Goal: Task Accomplishment & Management: Complete application form

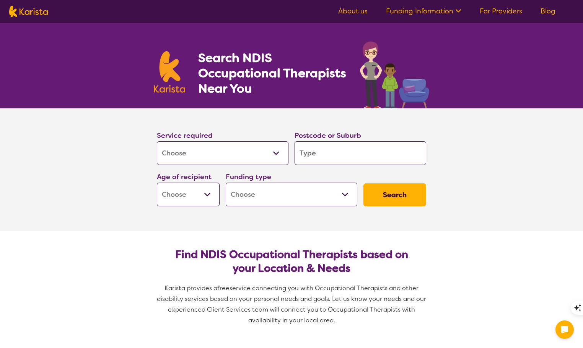
select select "[MEDICAL_DATA]"
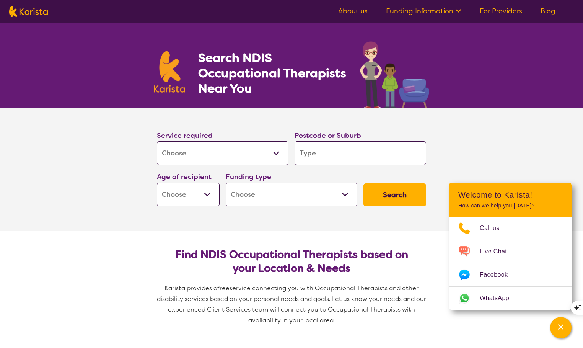
click at [329, 151] on input "search" at bounding box center [360, 153] width 132 height 24
type input "2"
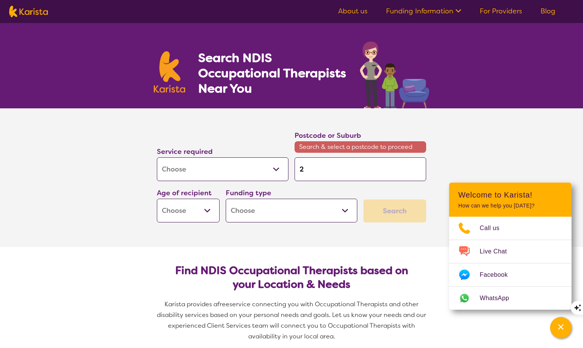
type input "20"
type input "208"
type input "2086"
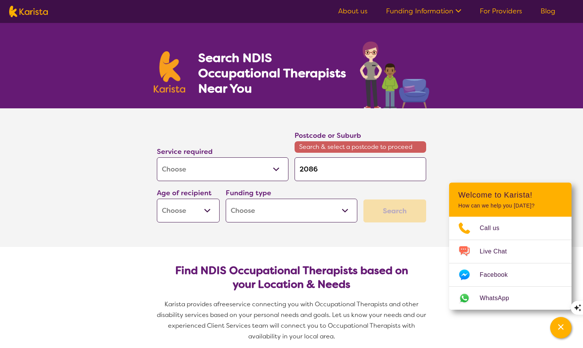
type input "2086"
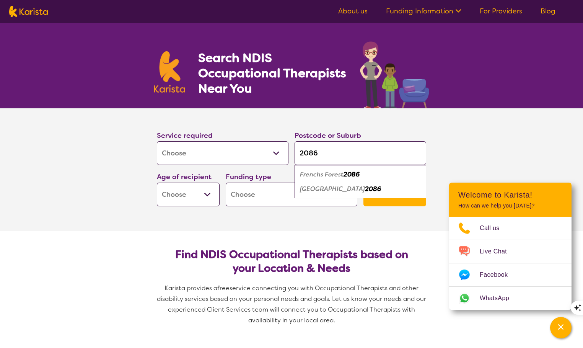
type input "2086"
click at [311, 173] on em "Frenchs Forest" at bounding box center [322, 174] width 44 height 8
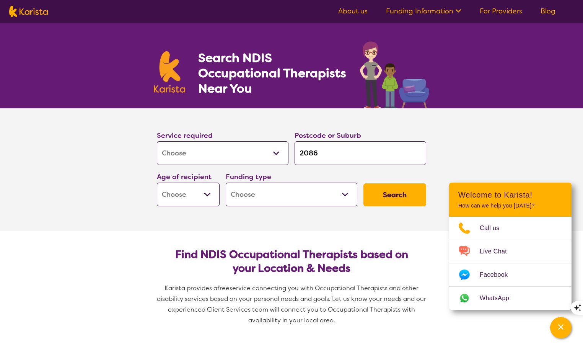
click at [208, 194] on select "Early Childhood - 0 to 9 Child - 10 to 11 Adolescent - 12 to 17 Adult - 18 to 6…" at bounding box center [188, 194] width 63 height 24
select select "AD"
click at [157, 182] on select "Early Childhood - 0 to 9 Child - 10 to 11 Adolescent - 12 to 17 Adult - 18 to 6…" at bounding box center [188, 194] width 63 height 24
select select "AD"
click at [344, 192] on select "Home Care Package (HCP) National Disability Insurance Scheme (NDIS) I don't know" at bounding box center [292, 194] width 132 height 24
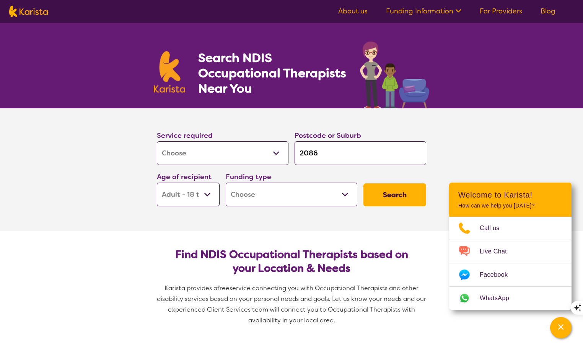
select select "NDIS"
click at [226, 182] on select "Home Care Package (HCP) National Disability Insurance Scheme (NDIS) I don't know" at bounding box center [292, 194] width 132 height 24
select select "NDIS"
click at [393, 197] on button "Search" at bounding box center [394, 194] width 63 height 23
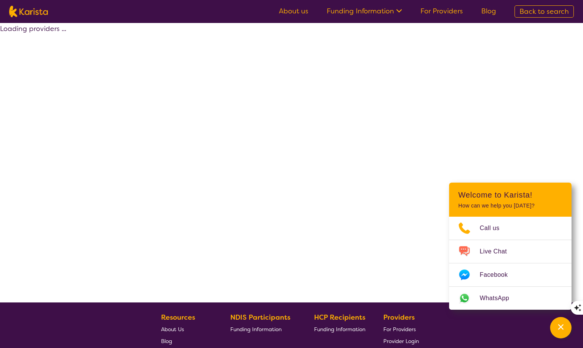
select select "by_score"
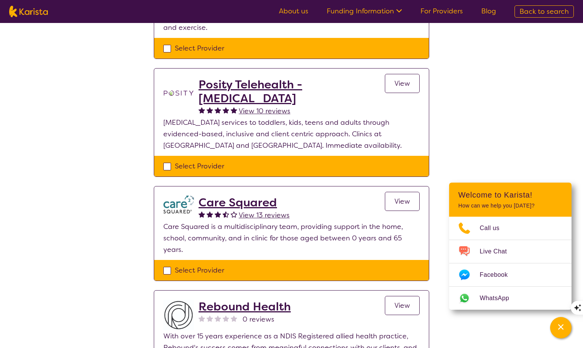
scroll to position [145, 0]
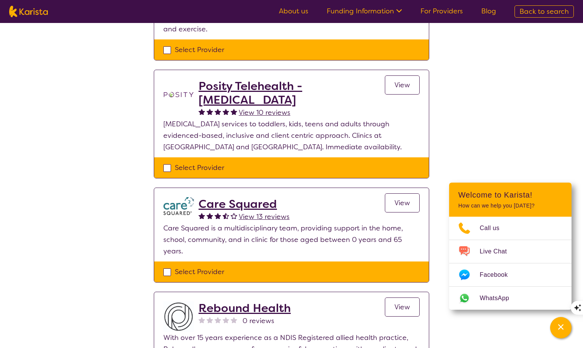
click at [403, 202] on span "View" at bounding box center [402, 202] width 16 height 9
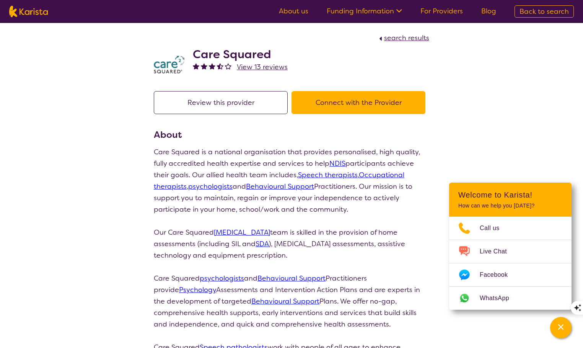
click at [353, 101] on button "Connect with the Provider" at bounding box center [358, 102] width 134 height 23
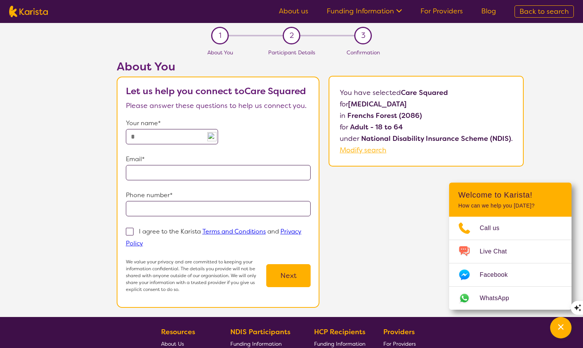
click at [187, 138] on input "text" at bounding box center [172, 136] width 93 height 15
type input "**********"
click at [132, 231] on span at bounding box center [130, 232] width 8 height 8
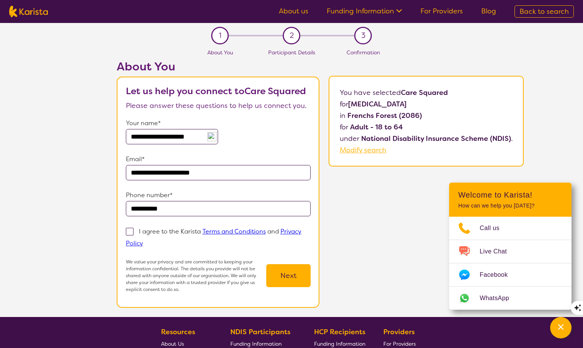
click at [143, 240] on input "I agree to the Karista Terms and Conditions and Privacy Policy" at bounding box center [145, 242] width 5 height 5
checkbox input "true"
click at [284, 275] on button "Next" at bounding box center [288, 275] width 44 height 23
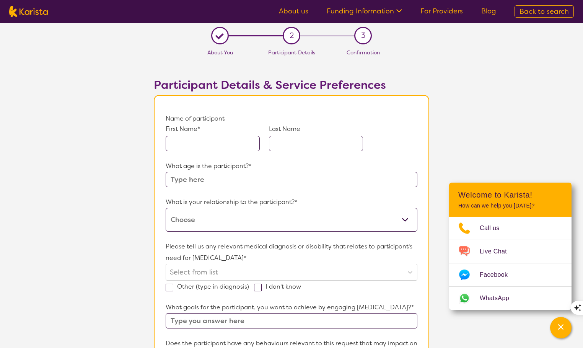
click at [227, 151] on div "First Name* Last Name" at bounding box center [292, 142] width 252 height 36
click at [227, 146] on input "text" at bounding box center [213, 143] width 94 height 15
type input "Galy"
click at [309, 147] on input "text" at bounding box center [316, 143] width 94 height 15
type input "[PERSON_NAME]"
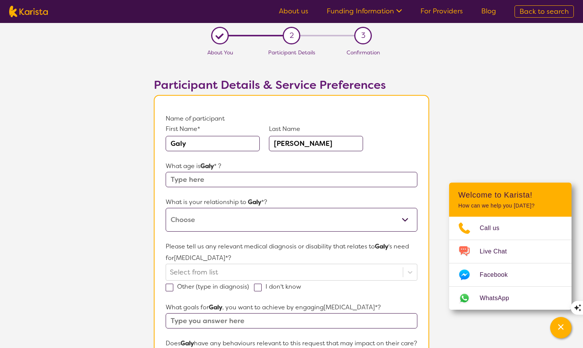
click at [268, 183] on input "text" at bounding box center [292, 179] width 252 height 15
type input "64"
click at [267, 216] on select "This request is for myself I am their parent I am their child I am their spouse…" at bounding box center [292, 220] width 252 height 24
select select "This request is for myself"
click at [166, 208] on select "This request is for myself I am their parent I am their child I am their spouse…" at bounding box center [292, 220] width 252 height 24
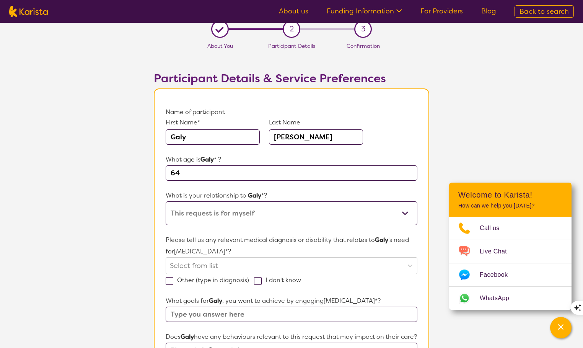
scroll to position [16, 0]
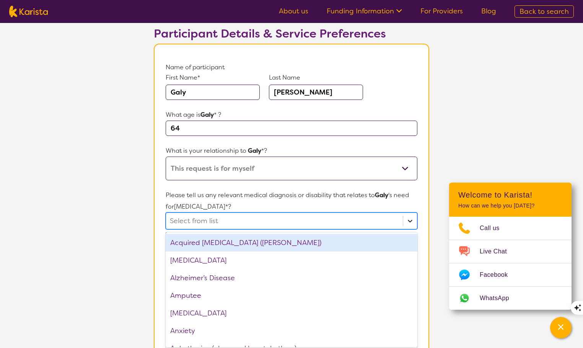
click at [409, 229] on div "option Acquired [MEDICAL_DATA] (ABI) focused, 1 of 75. 75 results available. Us…" at bounding box center [292, 220] width 252 height 17
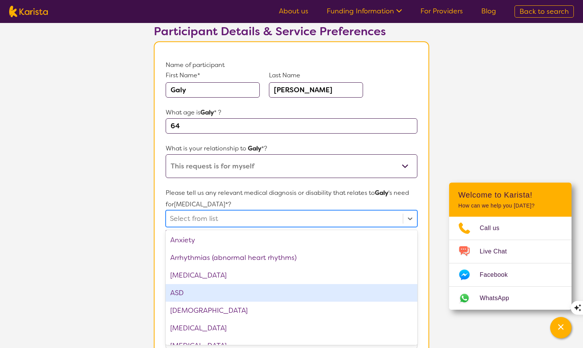
scroll to position [88, 0]
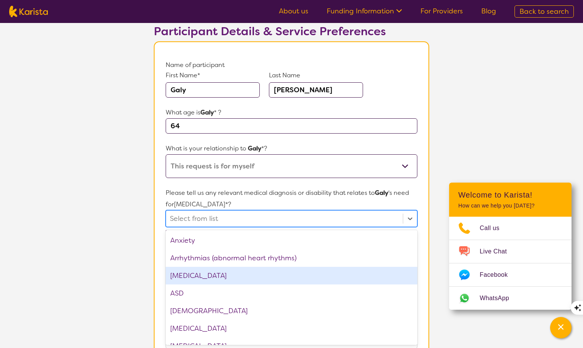
drag, startPoint x: 176, startPoint y: 276, endPoint x: 187, endPoint y: 272, distance: 11.5
click at [176, 276] on div "[MEDICAL_DATA]" at bounding box center [292, 276] width 252 height 18
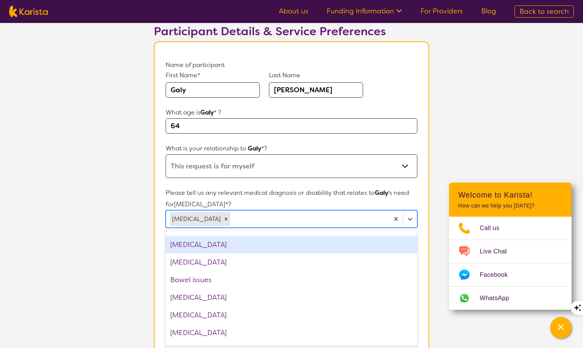
scroll to position [162, 0]
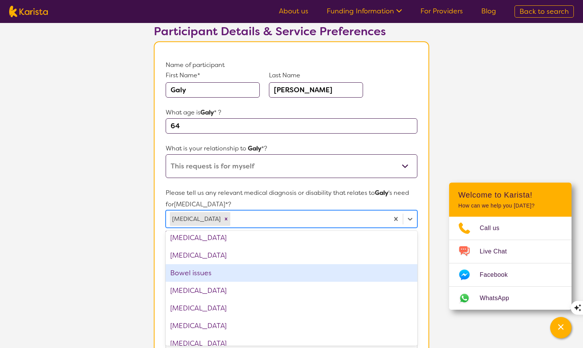
click at [231, 271] on div "Bowel issues" at bounding box center [292, 273] width 252 height 18
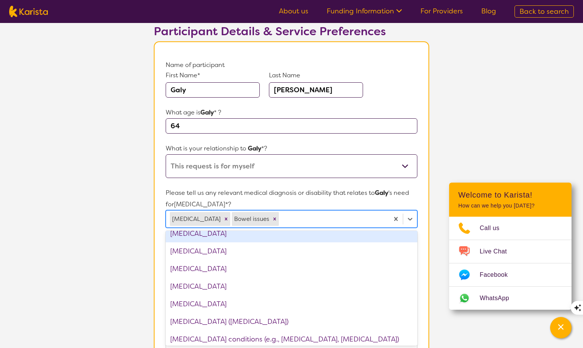
scroll to position [203, 0]
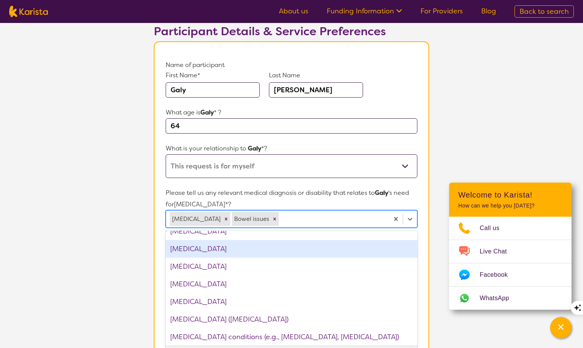
click at [190, 251] on div "[MEDICAL_DATA]" at bounding box center [292, 249] width 252 height 18
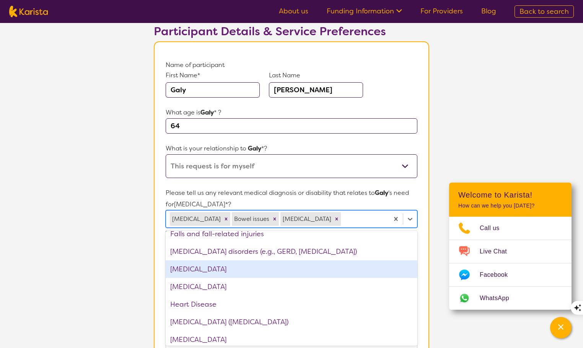
scroll to position [438, 0]
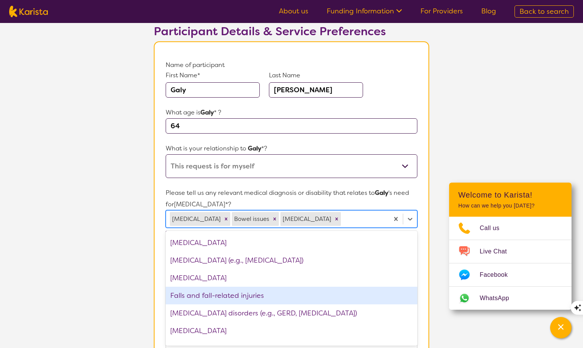
click at [228, 296] on div "Falls and fall-related injuries" at bounding box center [292, 295] width 252 height 18
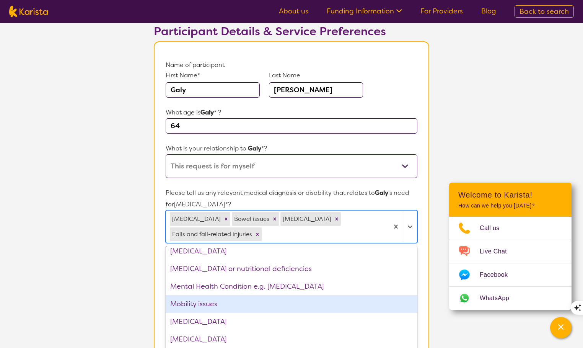
scroll to position [685, 0]
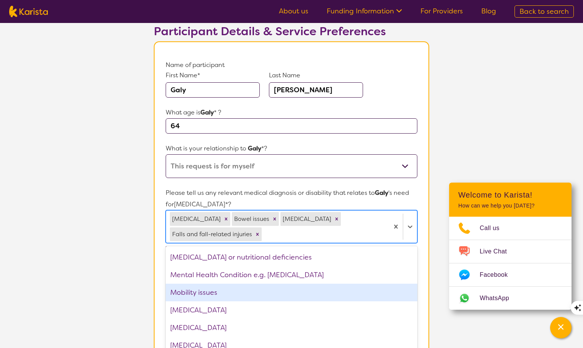
click at [220, 283] on div "Mobility issues" at bounding box center [292, 292] width 252 height 18
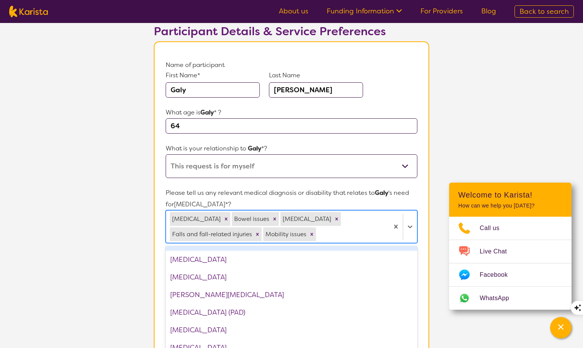
scroll to position [781, 0]
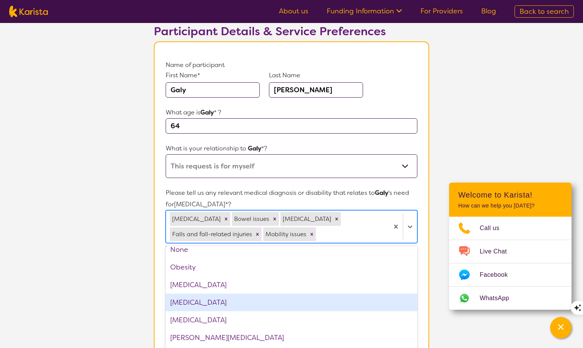
click at [209, 302] on div "[MEDICAL_DATA]" at bounding box center [292, 302] width 252 height 18
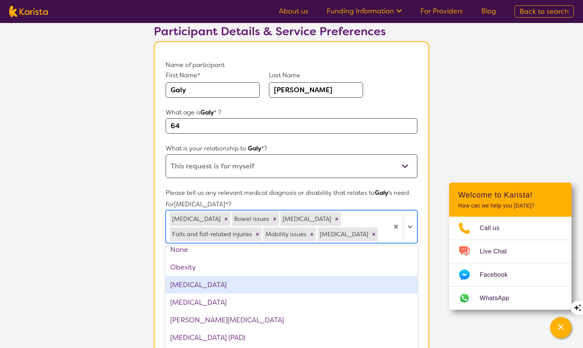
click at [201, 286] on div "[MEDICAL_DATA]" at bounding box center [292, 285] width 252 height 18
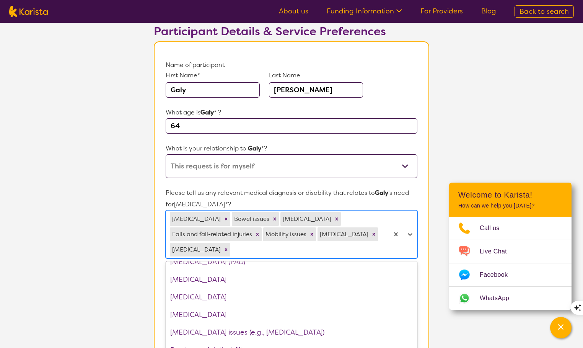
scroll to position [855, 0]
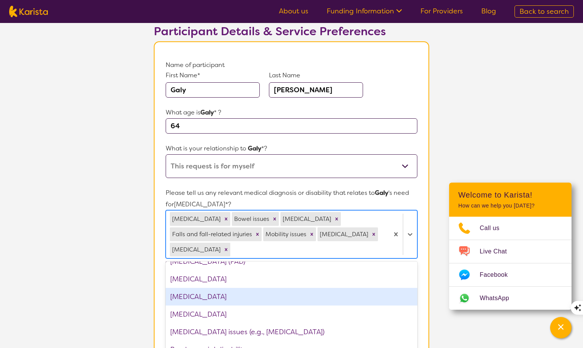
click at [242, 288] on div "[MEDICAL_DATA]" at bounding box center [292, 297] width 252 height 18
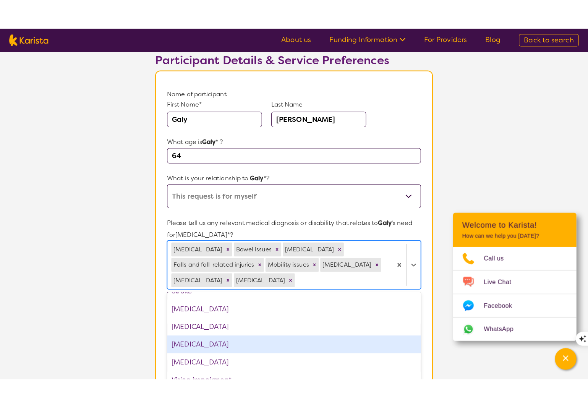
scroll to position [1067, 0]
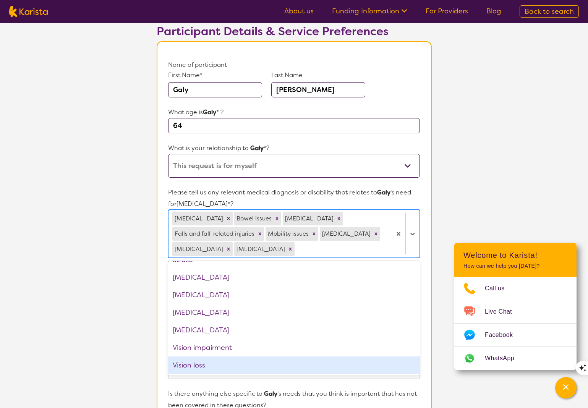
click at [161, 347] on section "Name of participant First Name* [PERSON_NAME] Last Name [PERSON_NAME] What age …" at bounding box center [294, 332] width 275 height 583
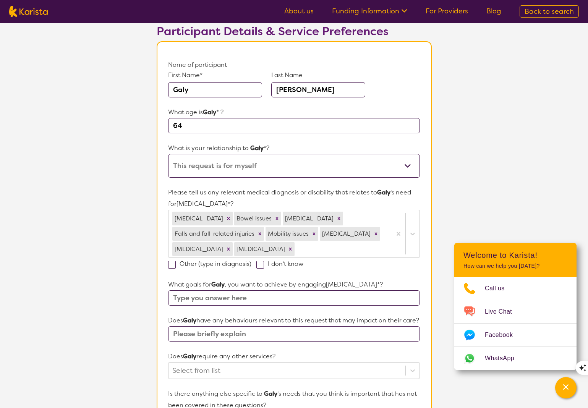
click at [170, 265] on span at bounding box center [172, 265] width 8 height 8
click at [252, 265] on input "Other (type in diagnosis)" at bounding box center [254, 263] width 5 height 5
checkbox input "true"
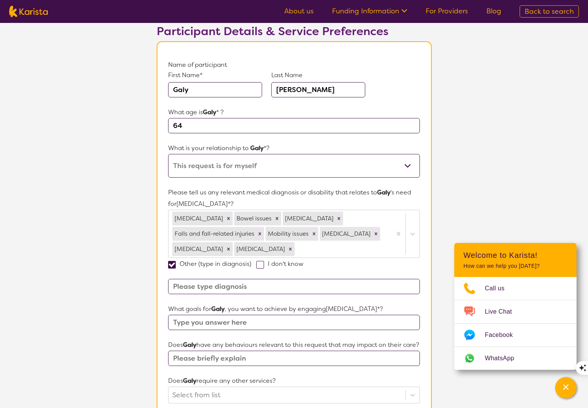
click at [258, 289] on input at bounding box center [294, 286] width 252 height 15
type input "[MEDICAL_DATA] [MEDICAL_DATA]"
click at [288, 320] on input "text" at bounding box center [294, 322] width 252 height 15
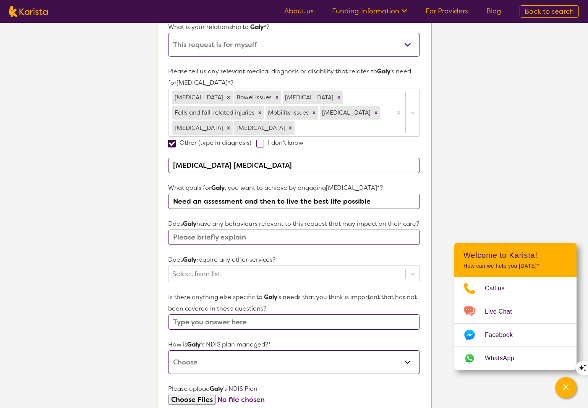
scroll to position [179, 0]
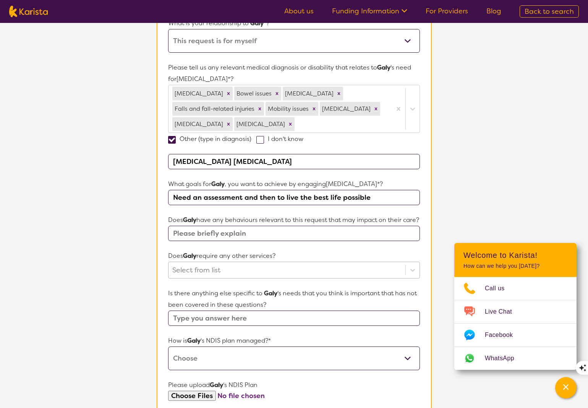
type input "Need an assessment and then to live the best life possible"
click at [337, 277] on div at bounding box center [286, 270] width 229 height 13
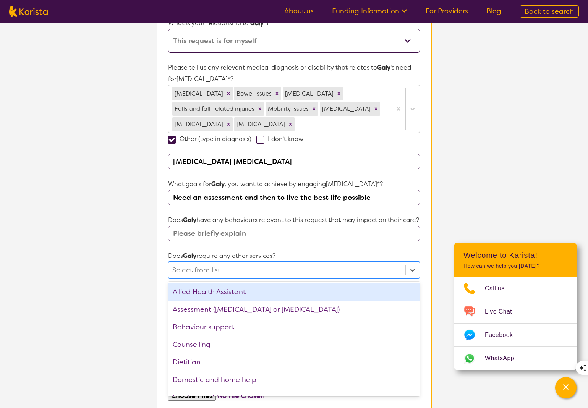
click at [237, 301] on div "Allied Health Assistant" at bounding box center [294, 292] width 252 height 18
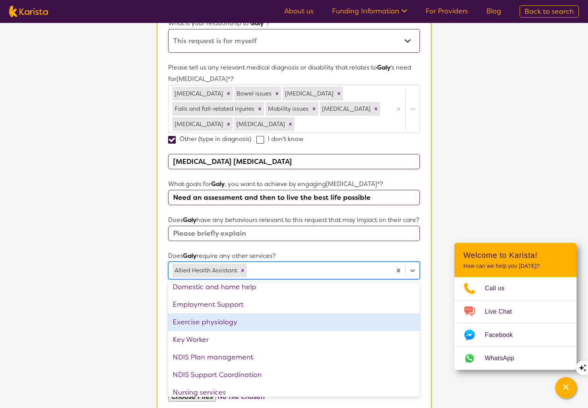
scroll to position [87, 0]
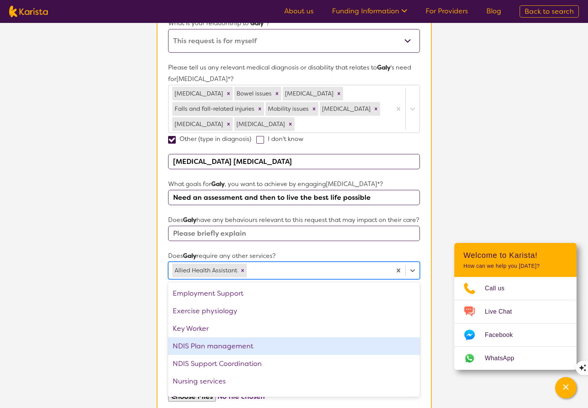
click at [232, 347] on div "NDIS Plan management" at bounding box center [294, 347] width 252 height 18
click at [239, 347] on div "NDIS Support Coordination" at bounding box center [294, 347] width 252 height 18
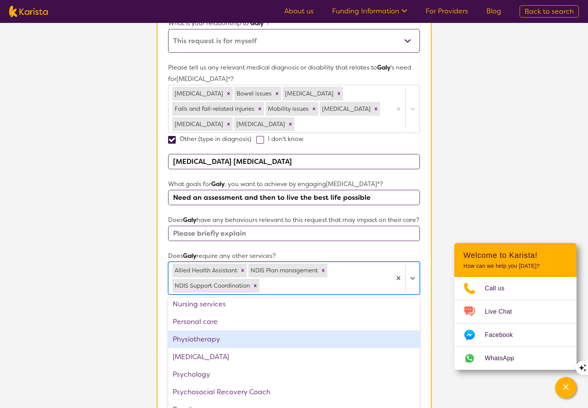
scroll to position [145, 0]
click at [207, 347] on div "Physiotherapy" at bounding box center [294, 339] width 252 height 18
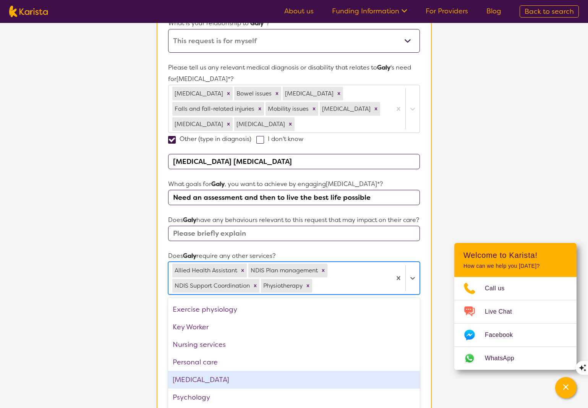
scroll to position [41, 0]
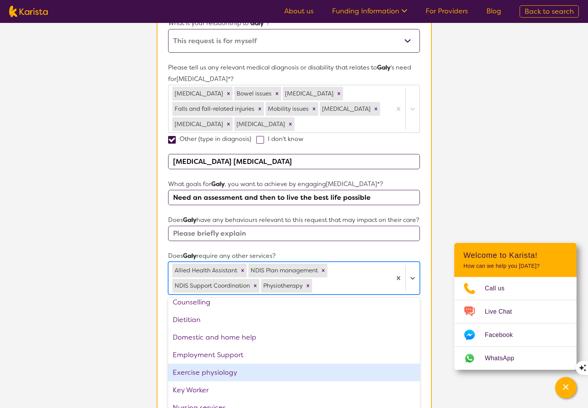
click at [214, 347] on div "Exercise physiology" at bounding box center [294, 373] width 252 height 18
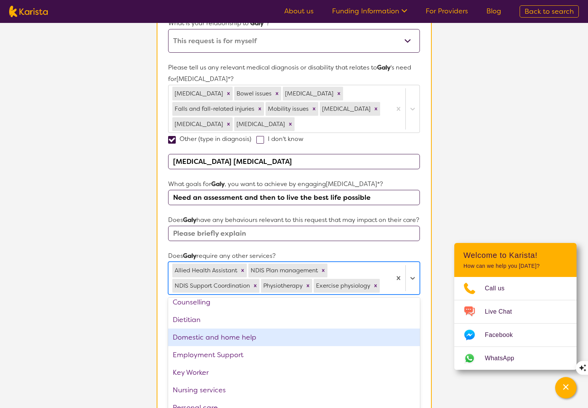
scroll to position [0, 0]
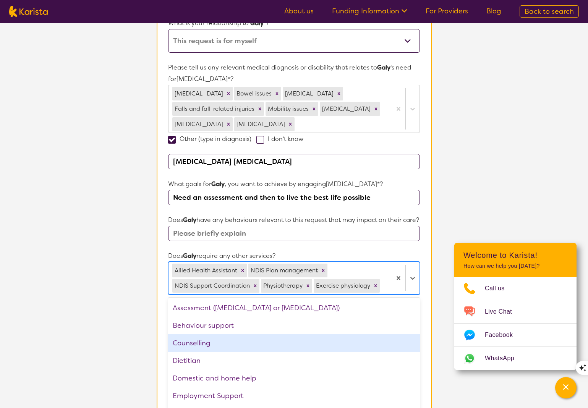
click at [201, 347] on div "Counselling" at bounding box center [294, 344] width 252 height 18
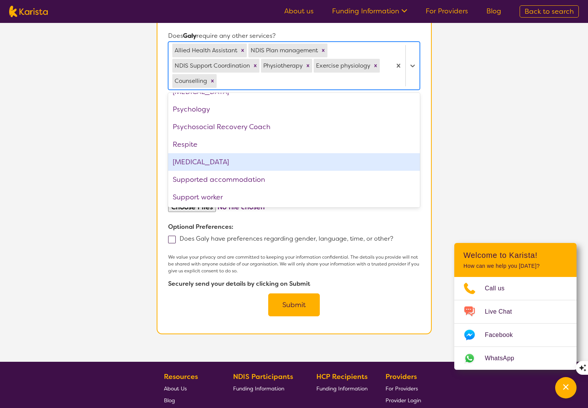
scroll to position [405, 0]
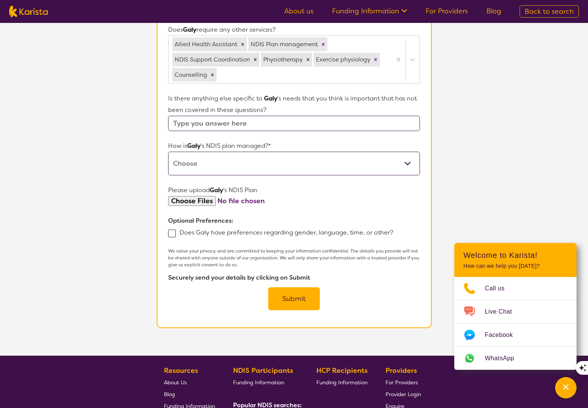
click at [267, 225] on form "Name of participant First Name* [PERSON_NAME] Last Name [PERSON_NAME] What age …" at bounding box center [294, 9] width 252 height 603
click at [286, 306] on button "Submit" at bounding box center [294, 299] width 52 height 23
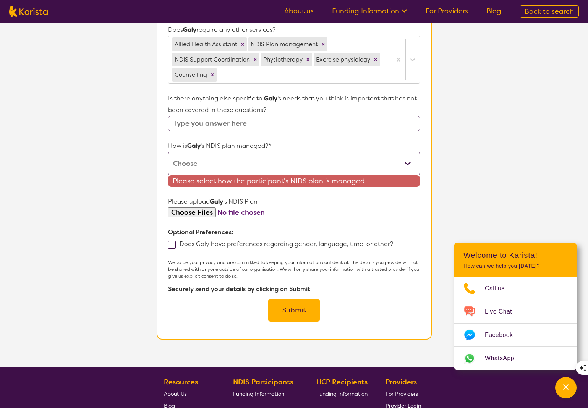
click at [270, 176] on select "Self-managed NDIS plan Managed by a registered plan management provider (not th…" at bounding box center [294, 164] width 252 height 24
select select "I'm not sure"
click at [168, 162] on select "Self-managed NDIS plan Managed by a registered plan management provider (not th…" at bounding box center [294, 164] width 252 height 24
click at [287, 317] on button "Submit" at bounding box center [294, 310] width 52 height 23
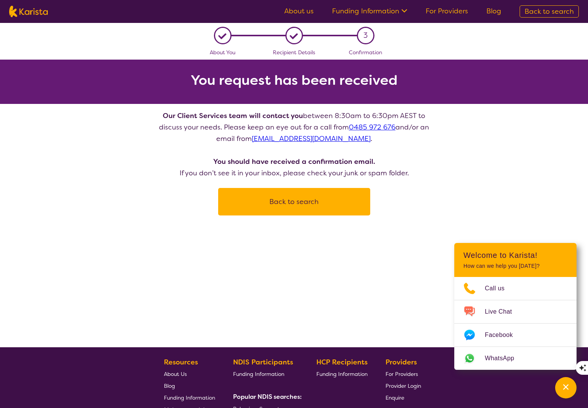
click at [522, 185] on div "L About You L Recipient Details 3 Confirmation You request has been received Ou…" at bounding box center [294, 119] width 588 height 193
